Goal: Find contact information: Find contact information

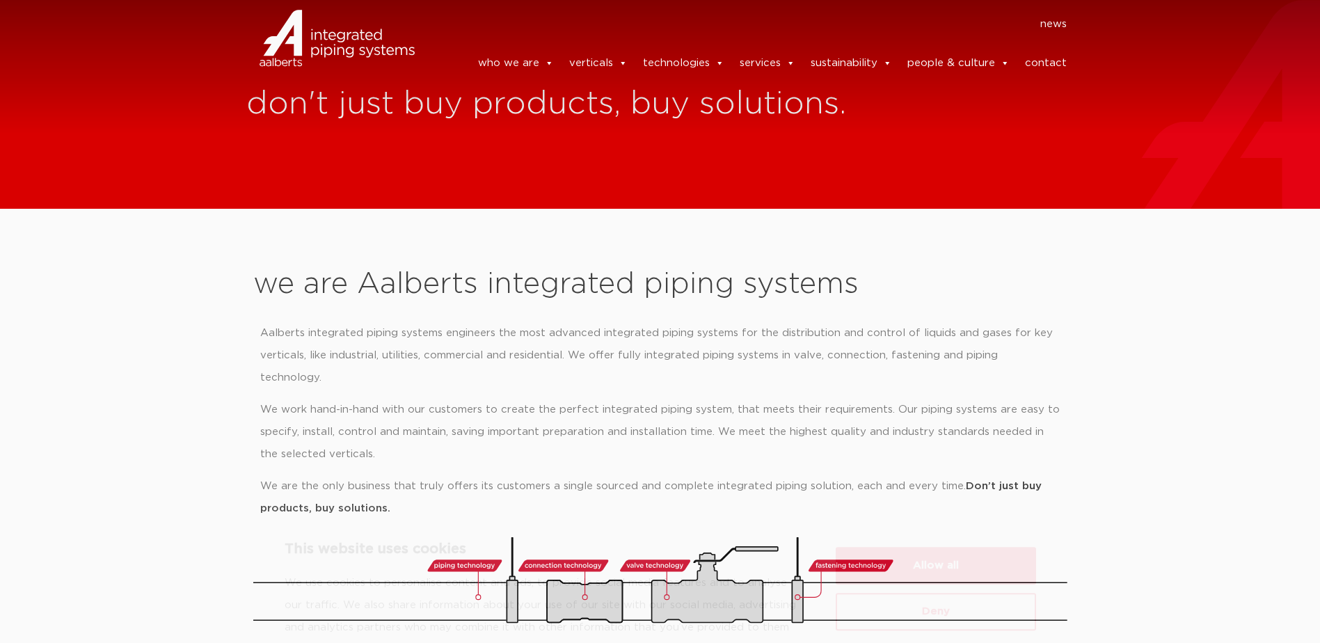
click at [1166, 551] on div "This website uses cookies We use cookies to personalise content and ads, to pro…" at bounding box center [660, 544] width 1287 height 132
click at [1049, 54] on link "contact" at bounding box center [1046, 63] width 42 height 28
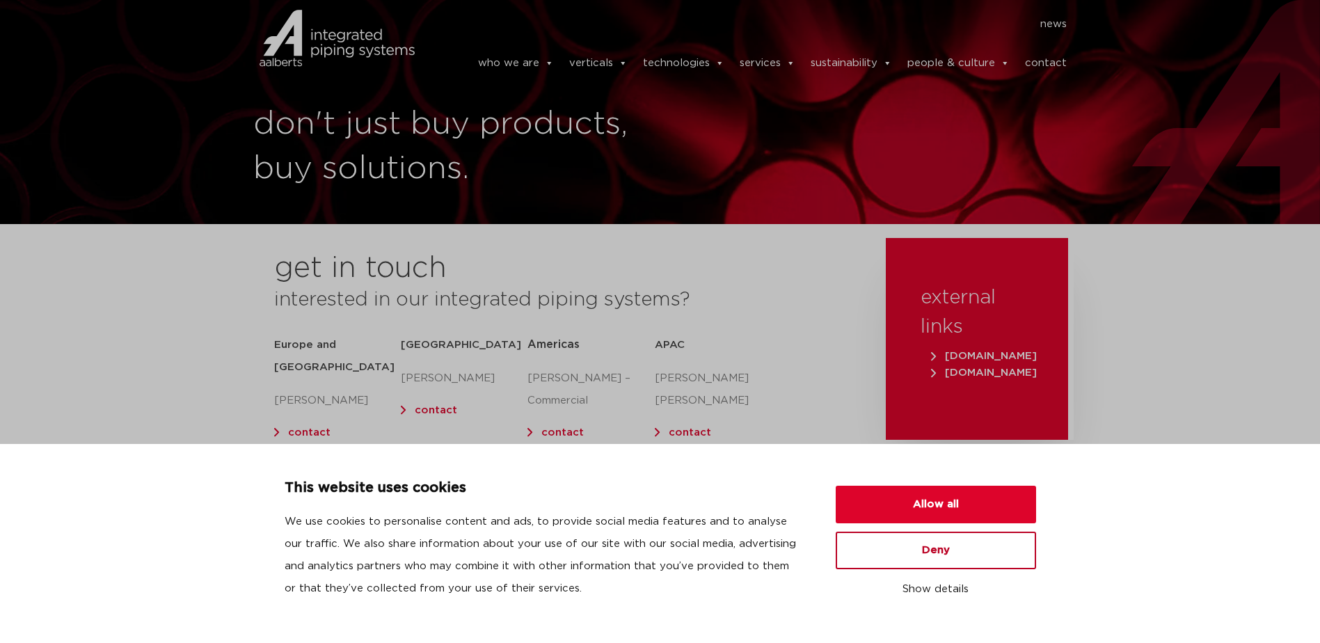
click at [960, 567] on button "Deny" at bounding box center [936, 551] width 200 height 38
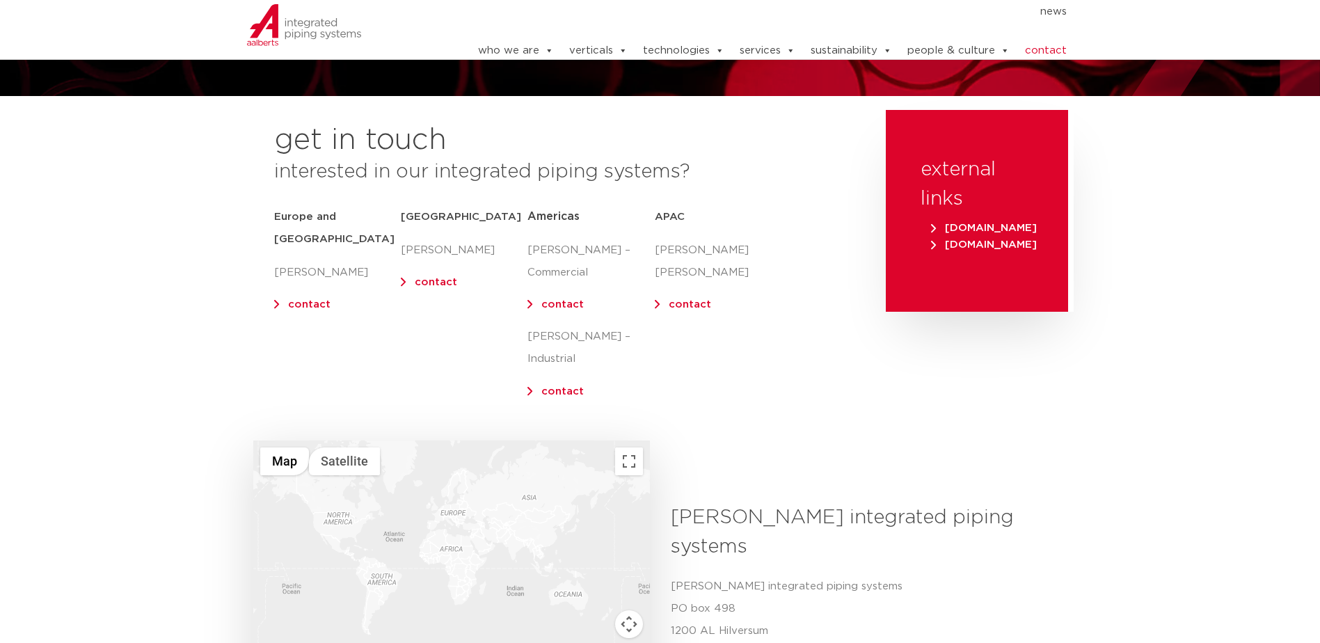
scroll to position [139, 0]
